Goal: Task Accomplishment & Management: Manage account settings

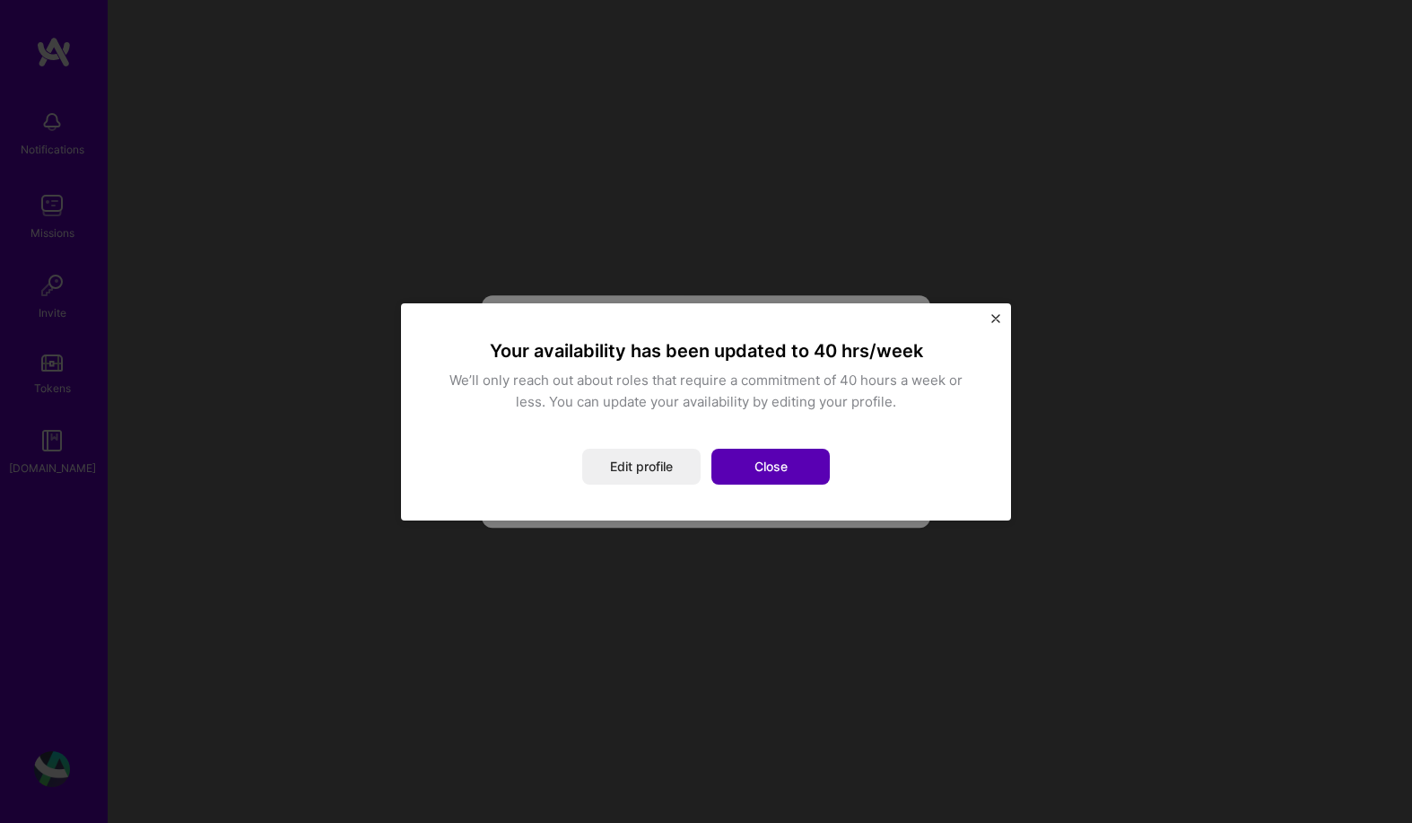
click at [753, 462] on button "Close" at bounding box center [770, 466] width 118 height 36
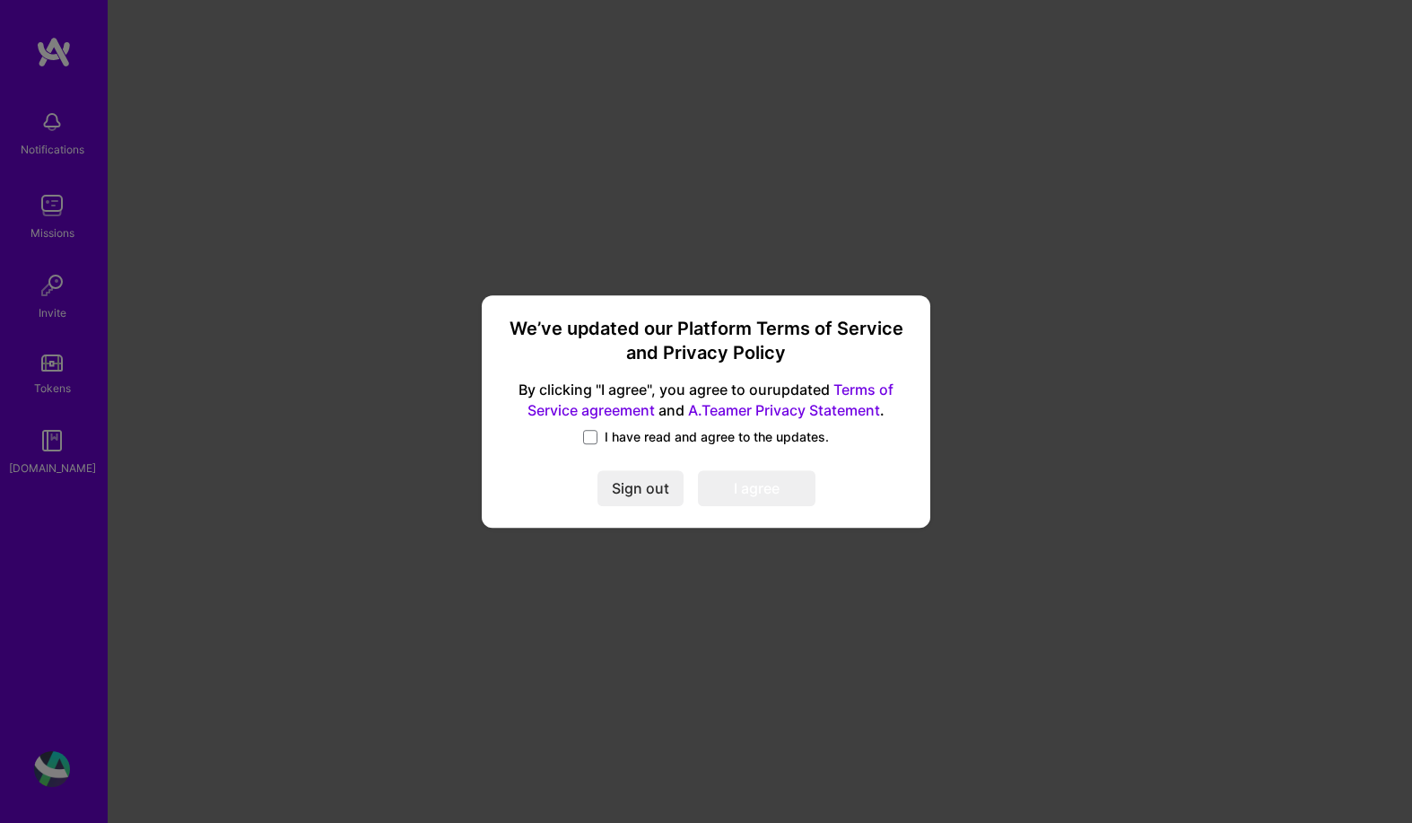
click at [627, 434] on span "I have read and agree to the updates." at bounding box center [717, 437] width 224 height 18
click at [0, 0] on input "I have read and agree to the updates." at bounding box center [0, 0] width 0 height 0
click at [757, 492] on button "I agree" at bounding box center [757, 489] width 118 height 36
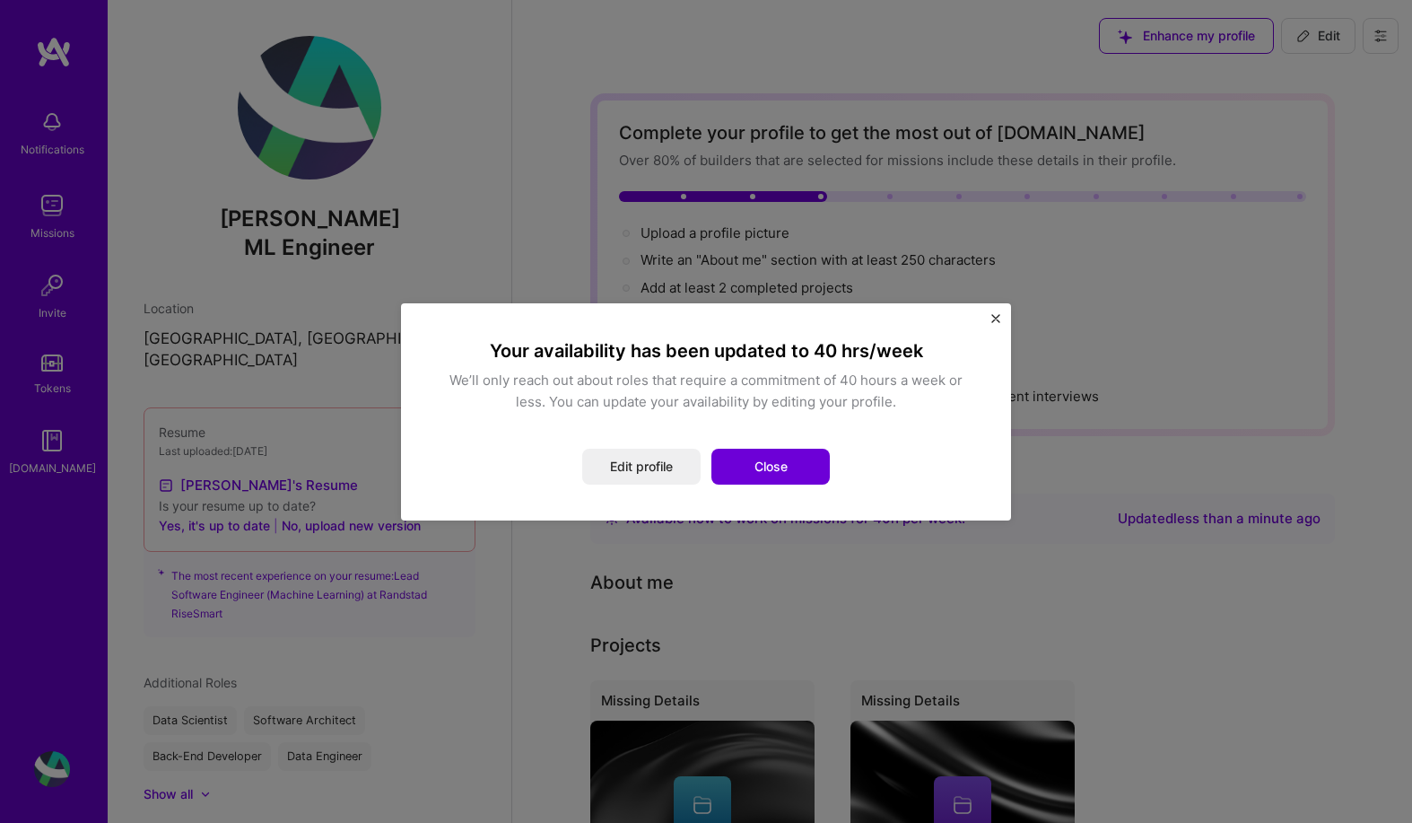
scroll to position [32, 0]
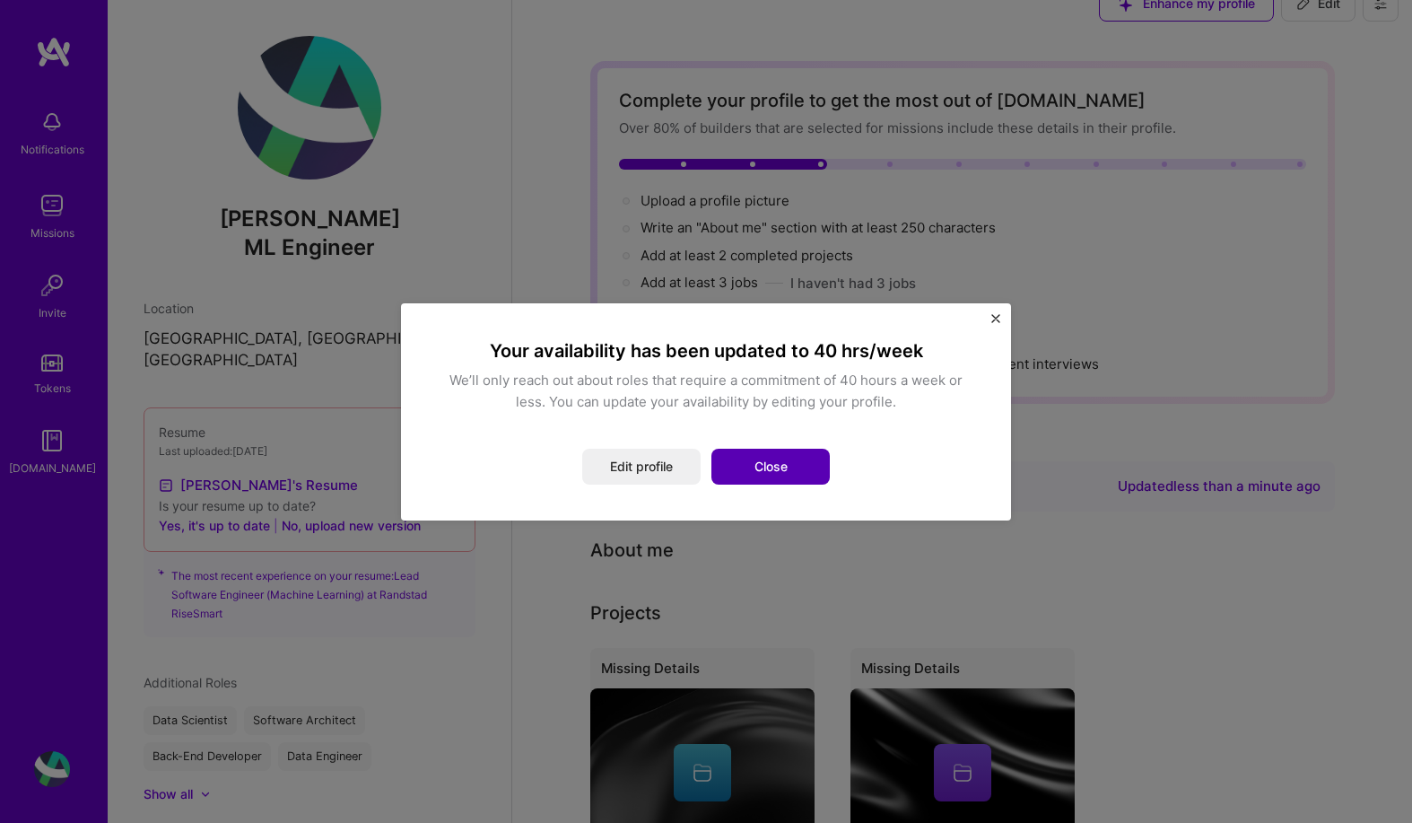
click at [774, 457] on button "Close" at bounding box center [770, 466] width 118 height 36
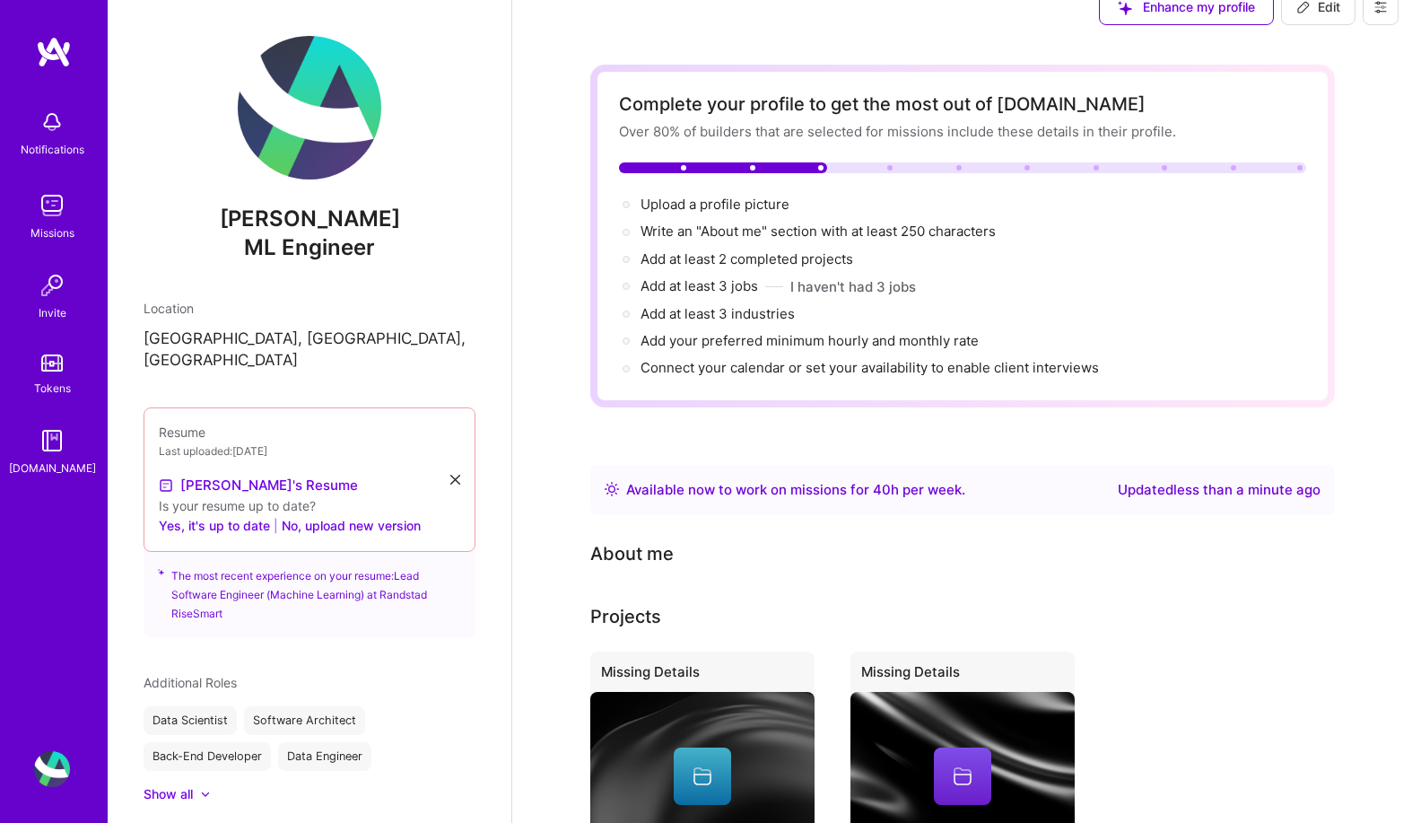
scroll to position [0, 0]
